Goal: Information Seeking & Learning: Find specific fact

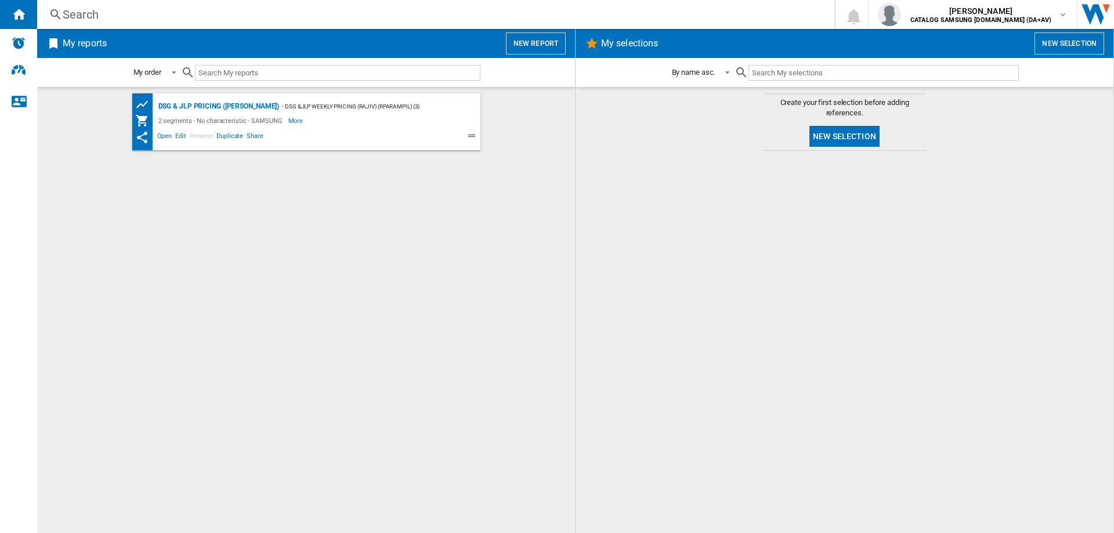
click at [239, 18] on div "Search" at bounding box center [433, 14] width 741 height 16
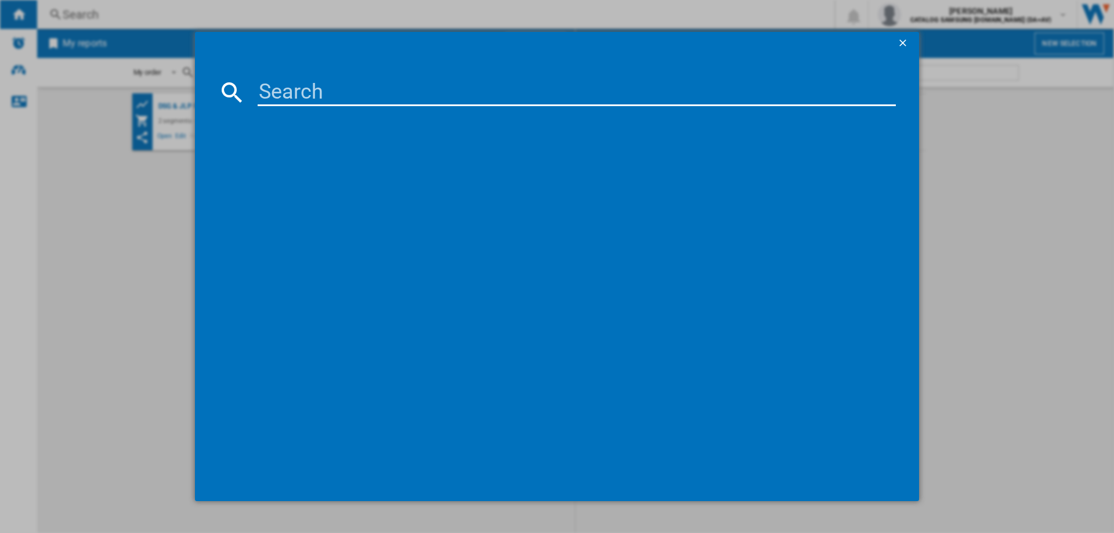
click at [274, 96] on input at bounding box center [577, 92] width 638 height 28
type input "nvb44"
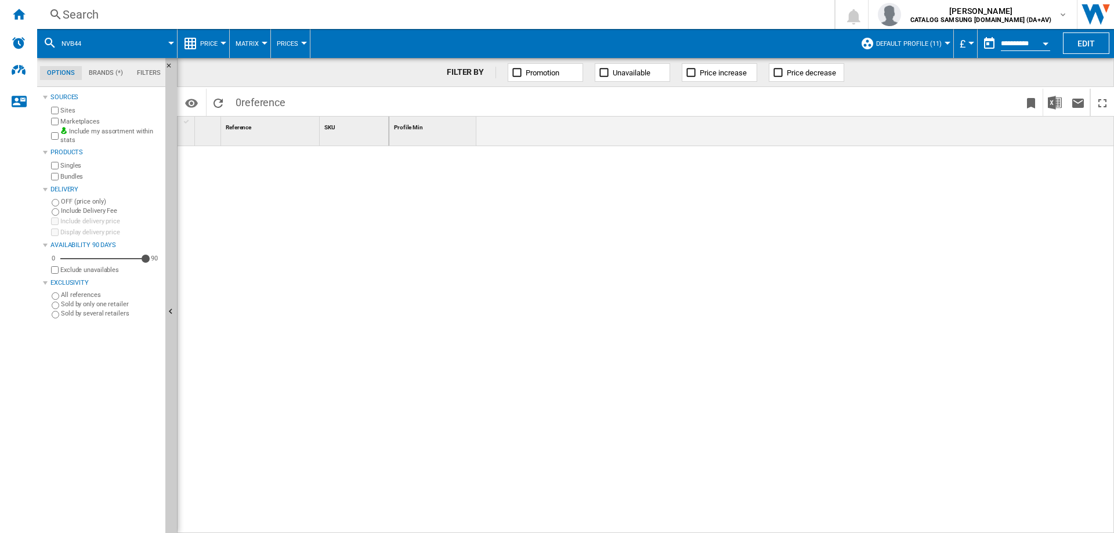
click at [75, 14] on div "Search" at bounding box center [433, 14] width 741 height 16
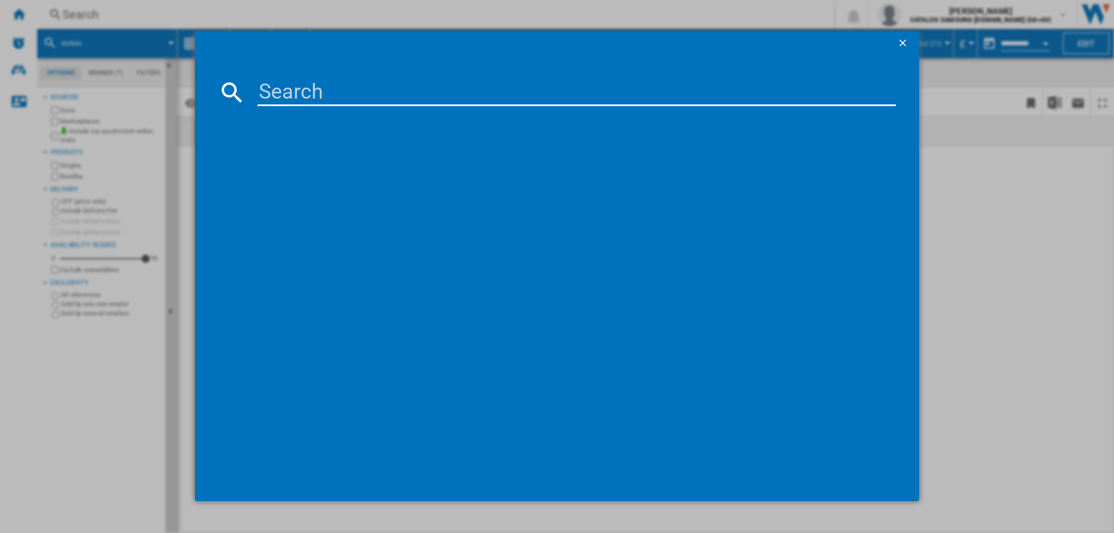
click at [286, 100] on input at bounding box center [577, 92] width 638 height 28
type input "nv7b44205ak"
click at [476, 96] on input "nv7b44205ak" at bounding box center [577, 92] width 638 height 28
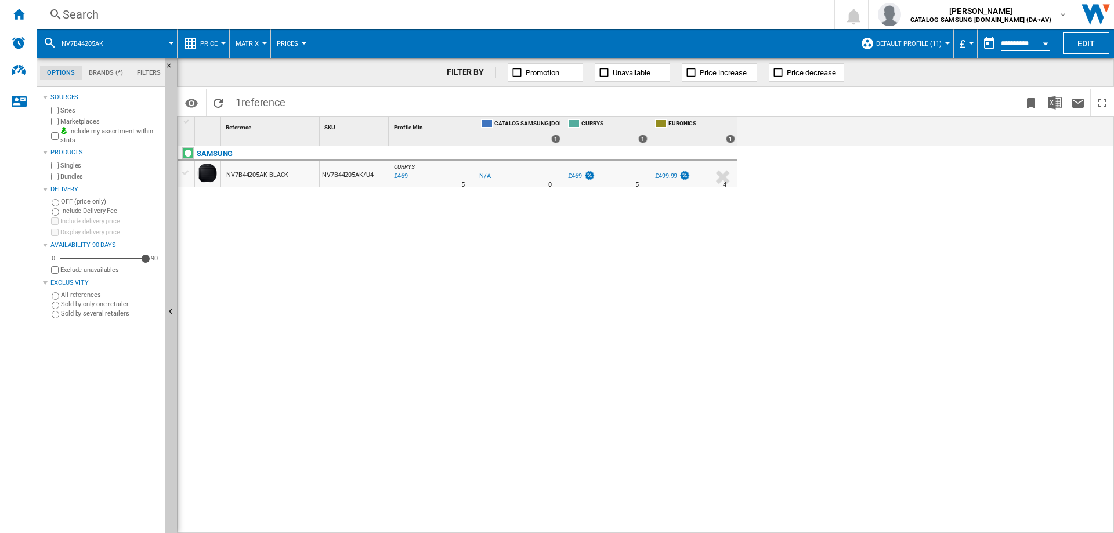
click at [262, 180] on div "NV7B44205AK BLACK" at bounding box center [257, 175] width 62 height 27
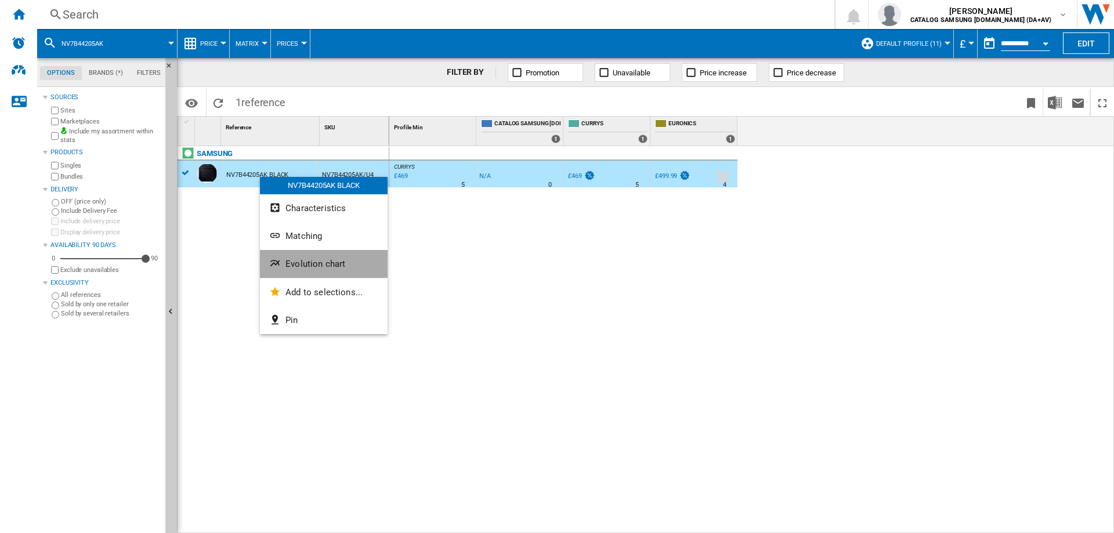
click at [307, 261] on span "Evolution chart" at bounding box center [315, 264] width 60 height 10
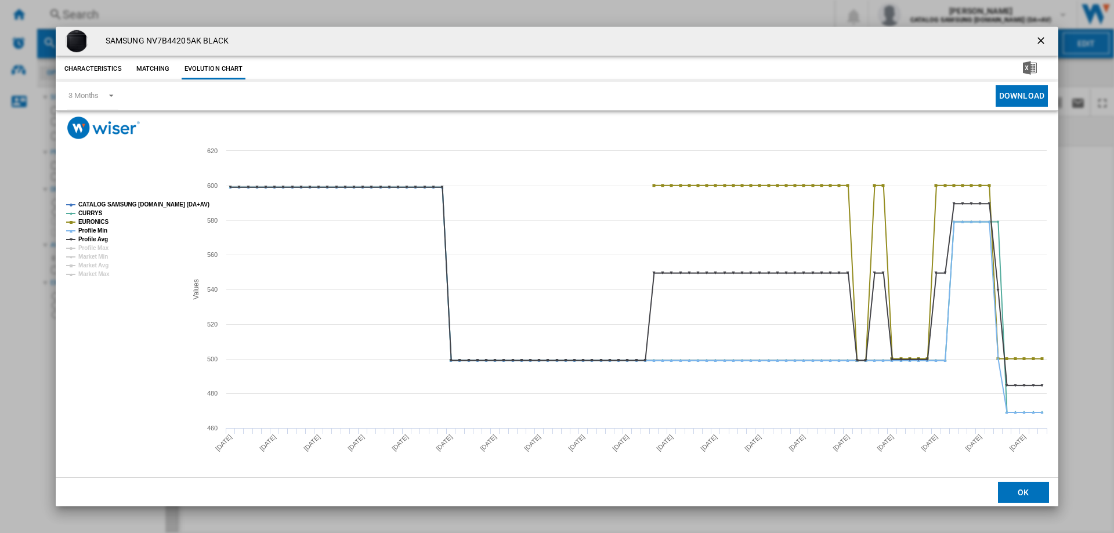
click at [101, 204] on tspan "CATALOG SAMSUNG [DOMAIN_NAME] (DA+AV)" at bounding box center [143, 204] width 131 height 6
click at [1037, 41] on ng-md-icon "getI18NText('BUTTONS.CLOSE_DIALOG')" at bounding box center [1042, 42] width 14 height 14
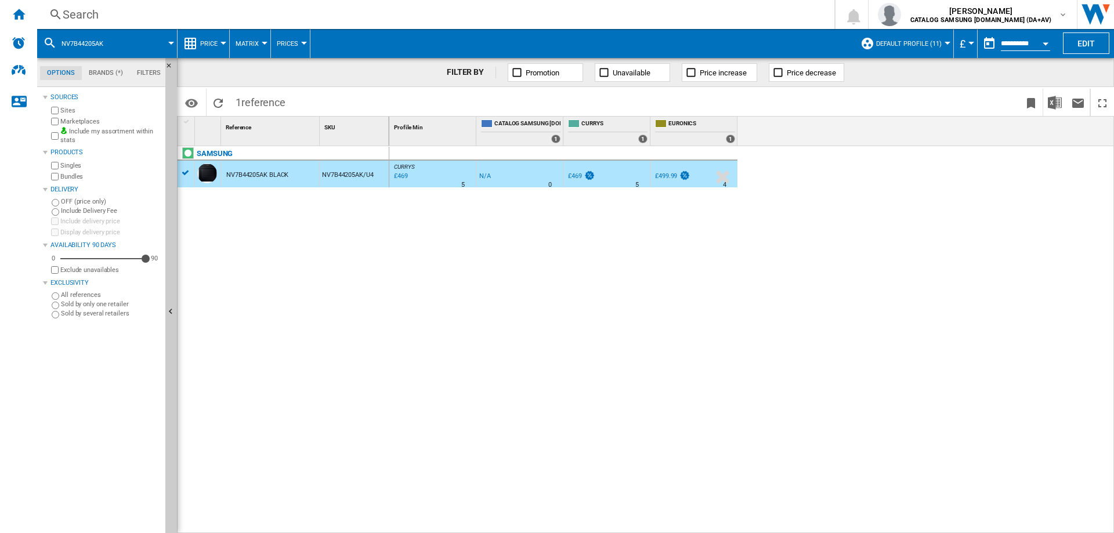
click at [912, 49] on button "Default profile (11)" at bounding box center [911, 43] width 71 height 29
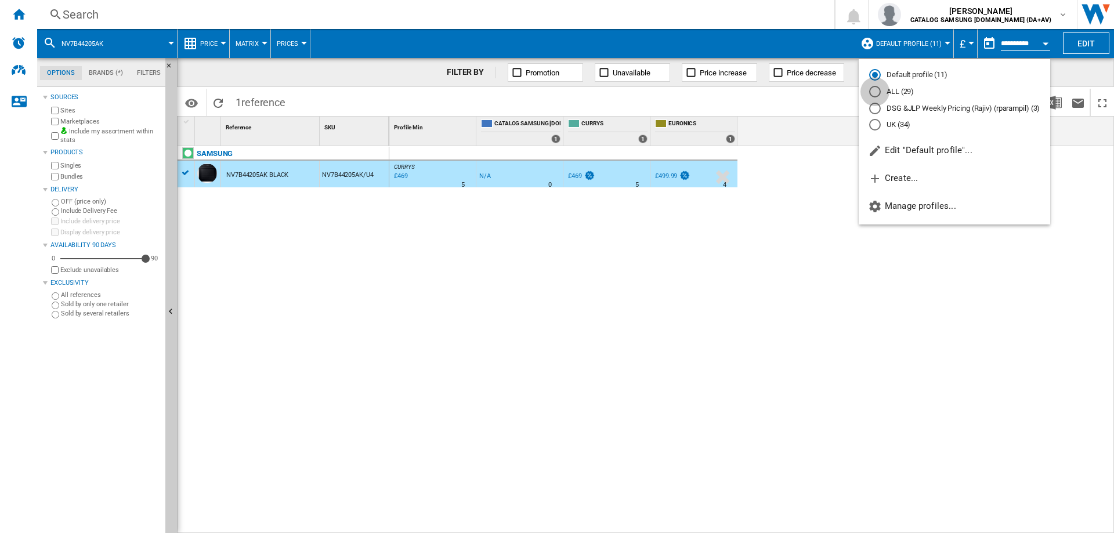
click at [871, 88] on div "ALL (29)" at bounding box center [875, 92] width 12 height 12
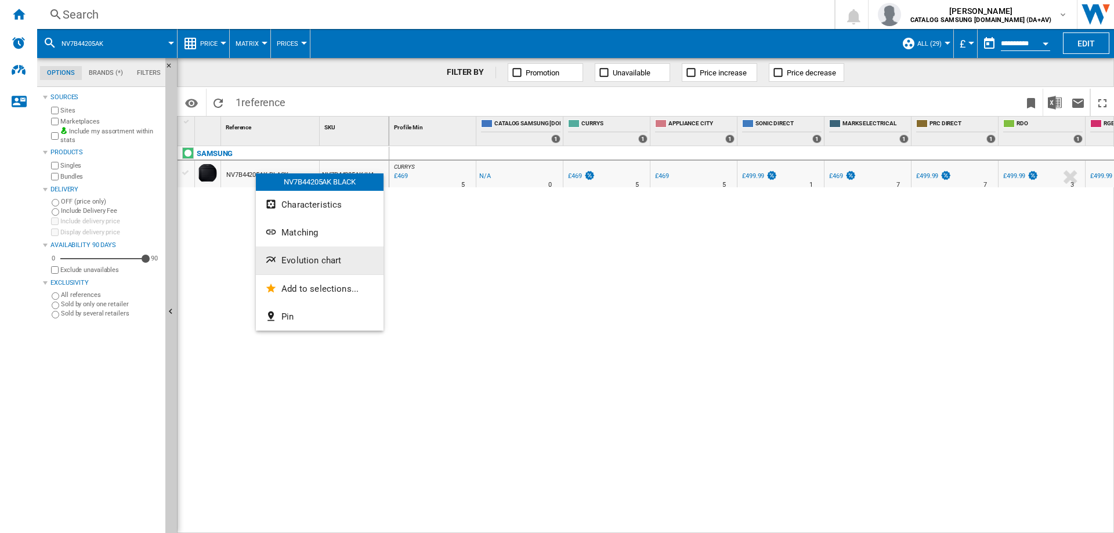
click at [274, 259] on ng-md-icon "Evolution chart" at bounding box center [272, 261] width 14 height 14
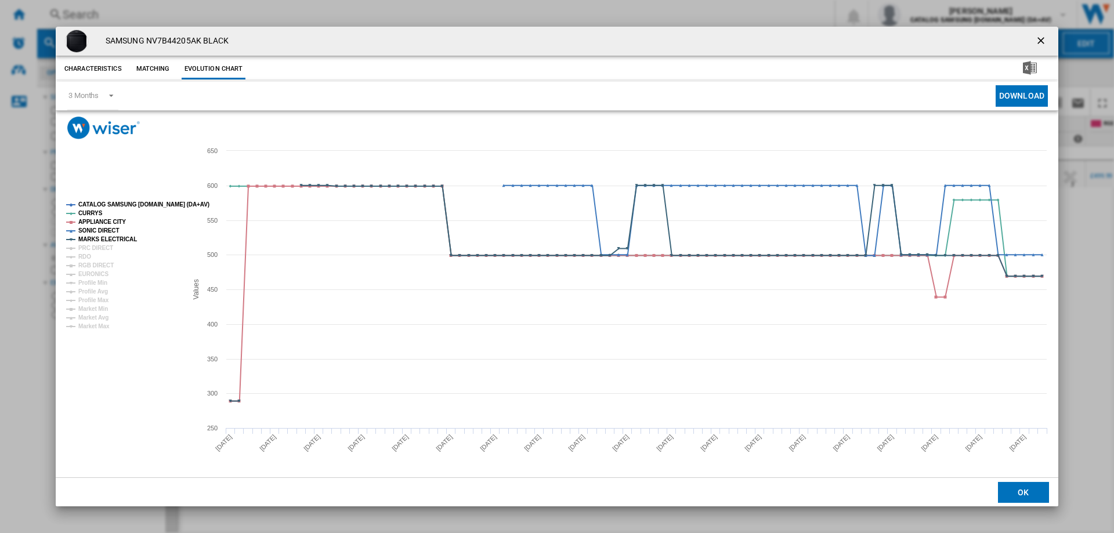
click at [117, 205] on tspan "CATALOG SAMSUNG [DOMAIN_NAME] (DA+AV)" at bounding box center [143, 204] width 131 height 6
click at [94, 225] on tspan "APPLIANCE CITY" at bounding box center [102, 222] width 48 height 6
click at [92, 236] on tspan "MARKS ELECTRICAL" at bounding box center [107, 239] width 59 height 6
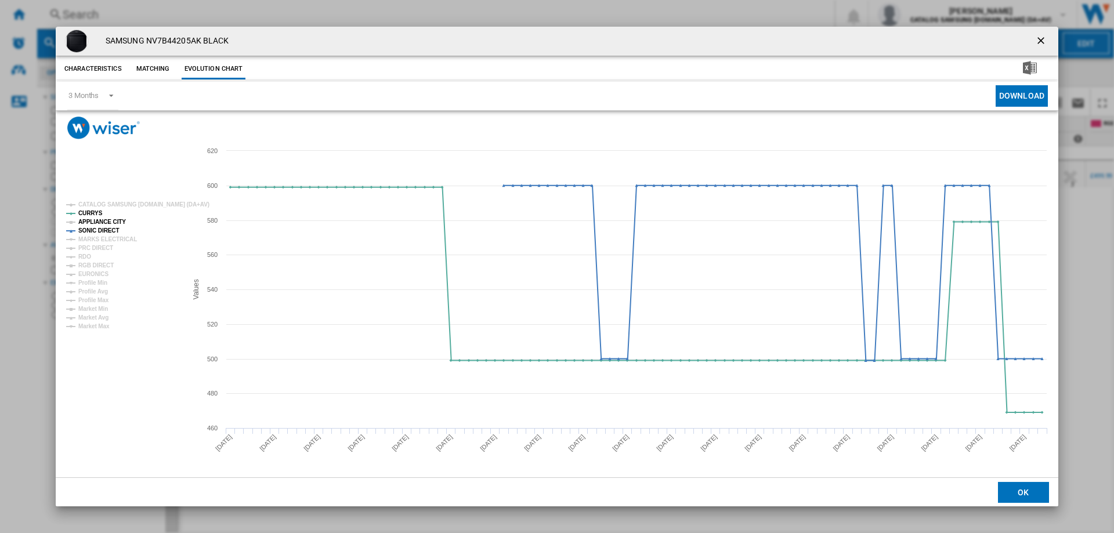
click at [92, 219] on tspan "APPLIANCE CITY" at bounding box center [102, 222] width 48 height 6
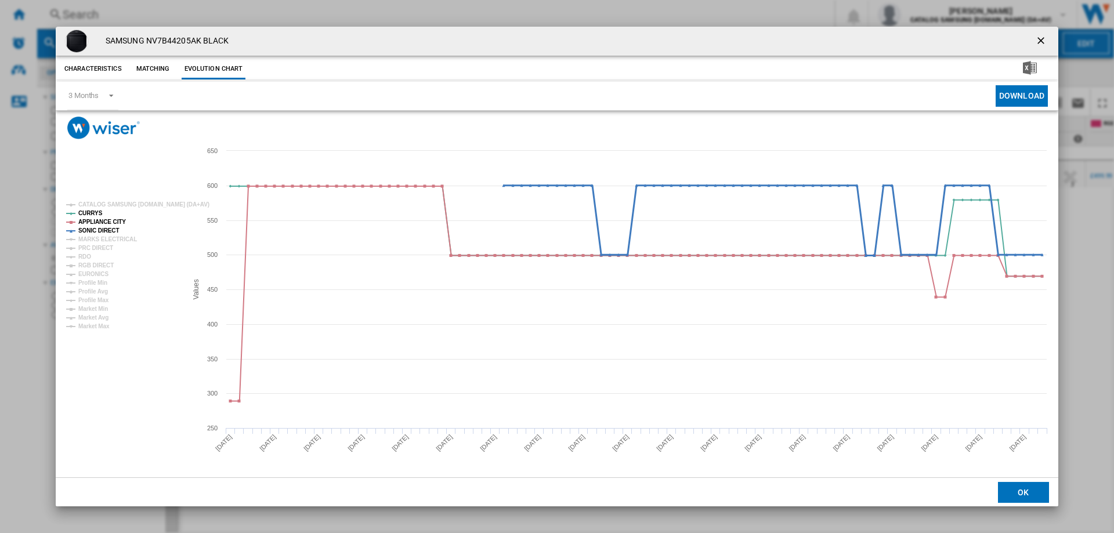
click at [90, 230] on tspan "SONIC DIRECT" at bounding box center [98, 230] width 41 height 6
